Goal: Transaction & Acquisition: Purchase product/service

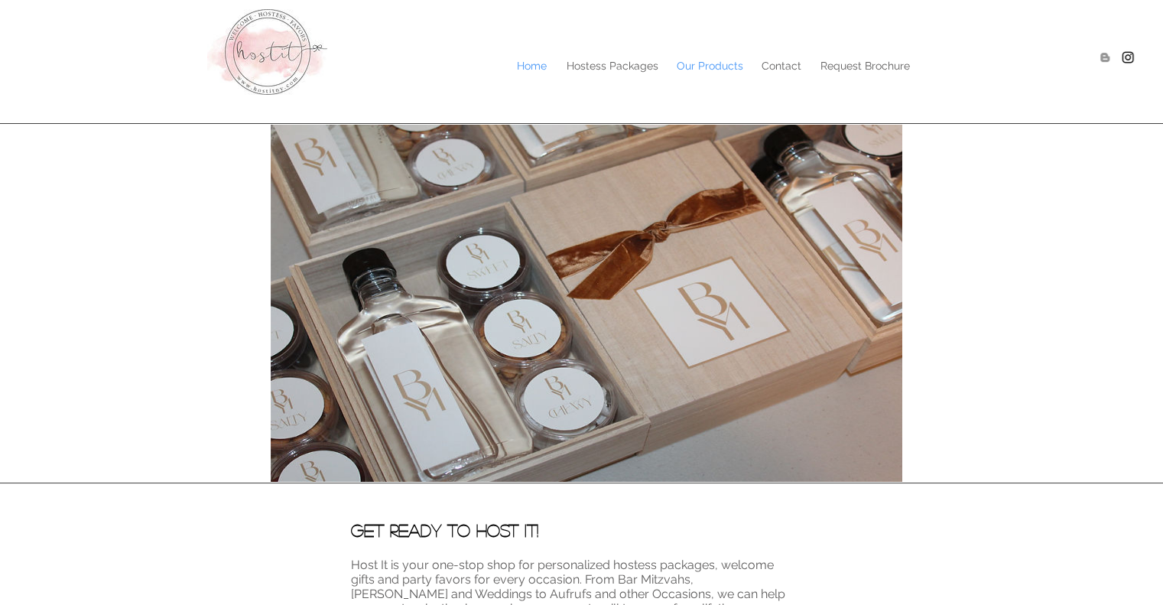
click at [703, 70] on p "Our Products" at bounding box center [710, 65] width 82 height 23
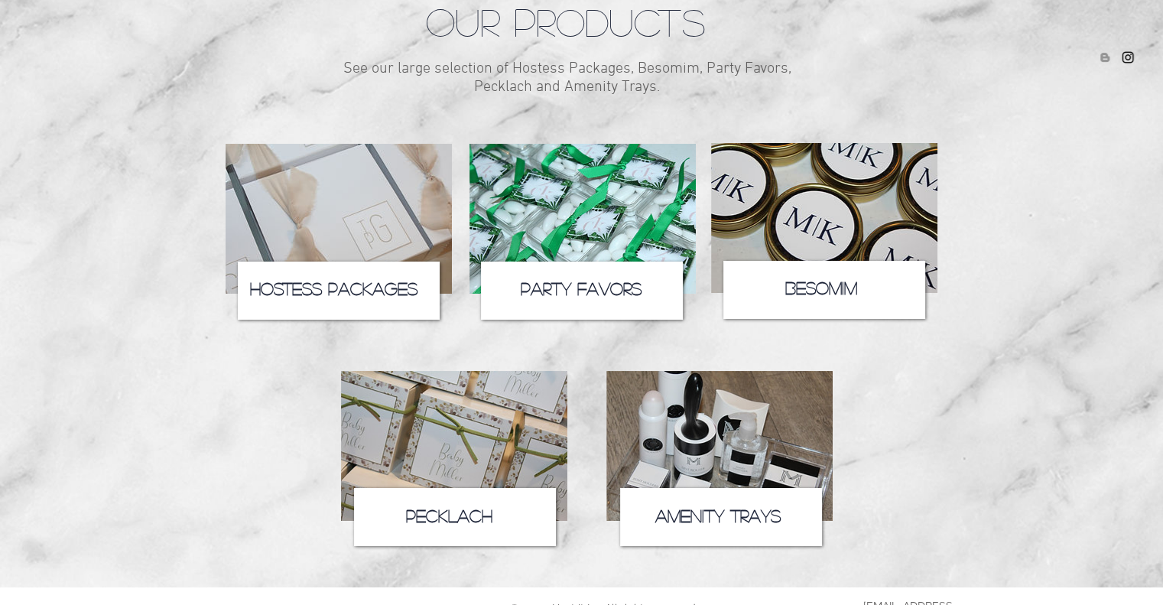
scroll to position [188, 0]
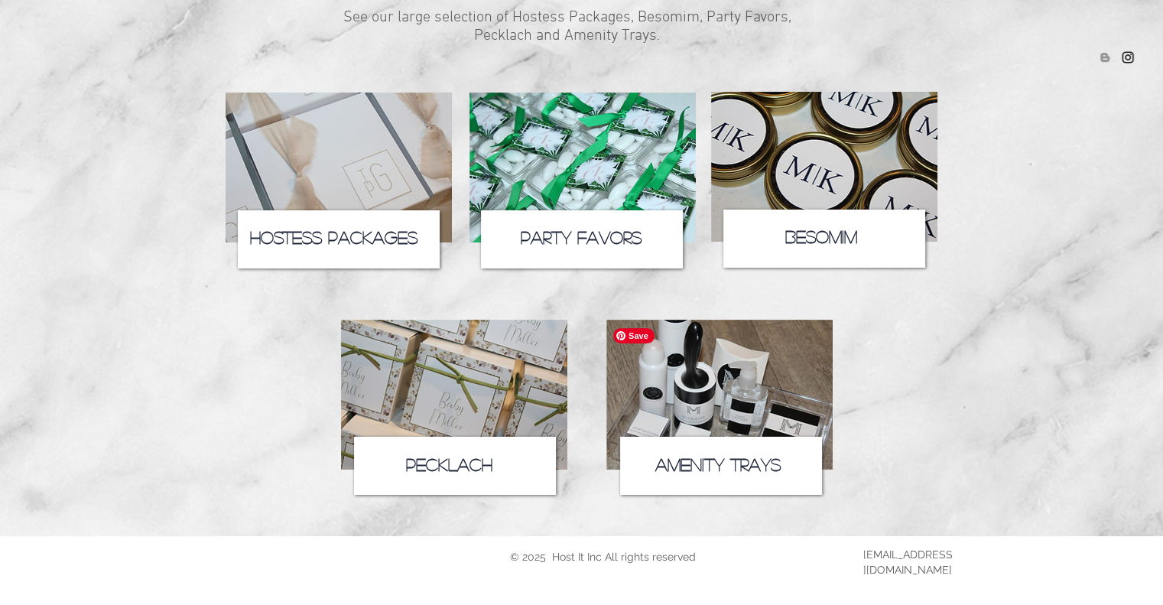
click at [721, 360] on img at bounding box center [720, 395] width 226 height 150
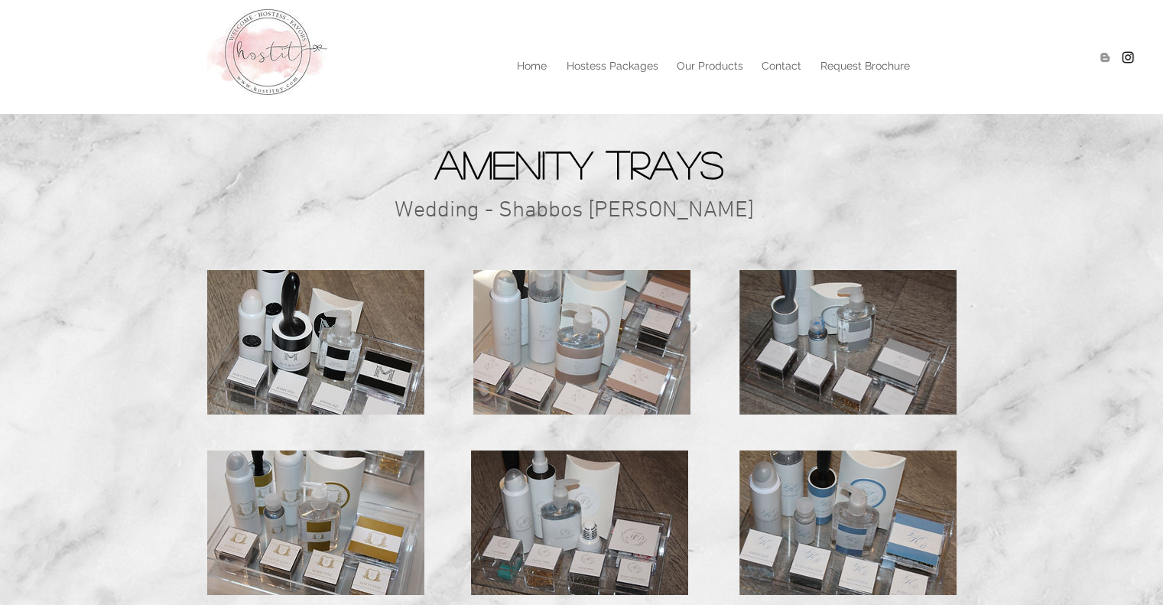
click at [1126, 57] on img "Hostitny" at bounding box center [1127, 57] width 15 height 15
